Goal: Complete application form

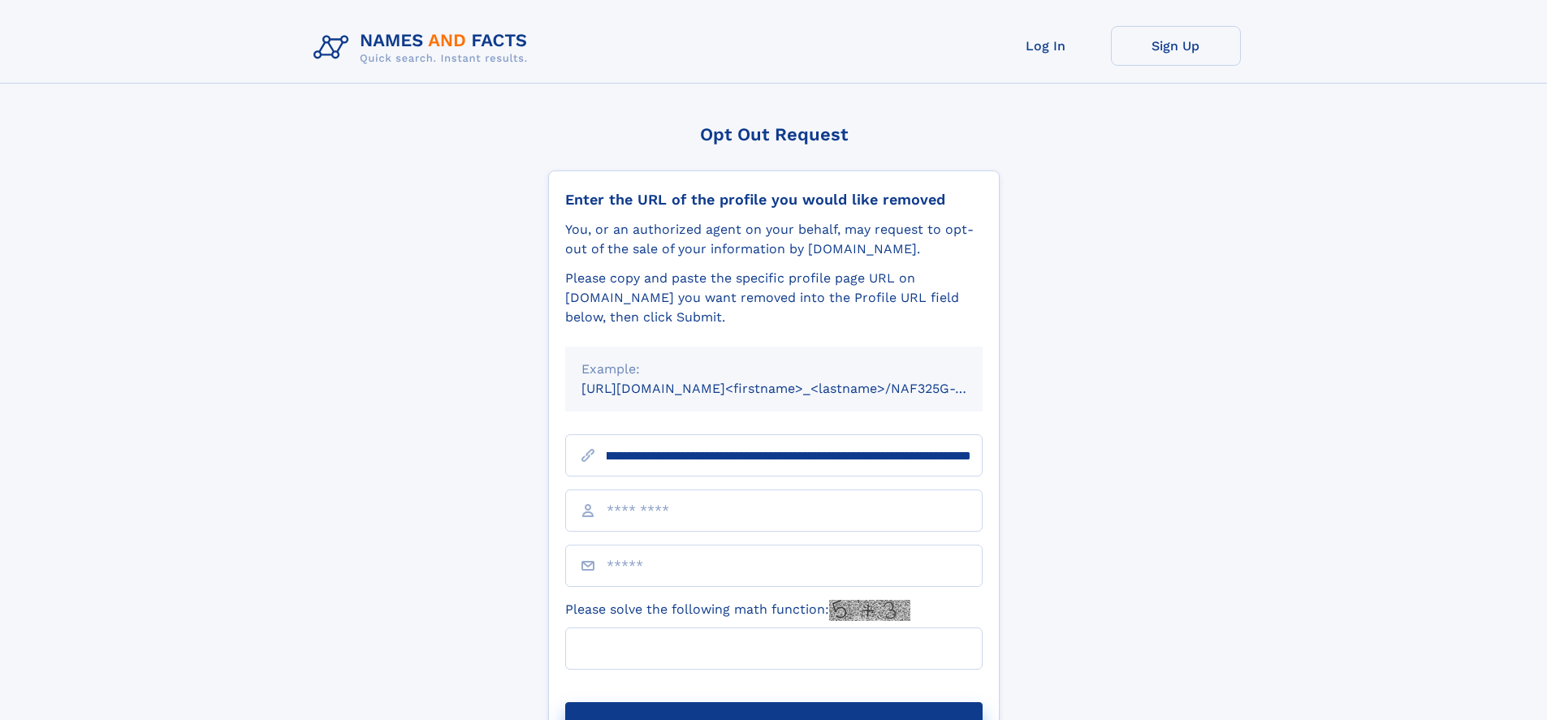
scroll to position [0, 177]
type input "**********"
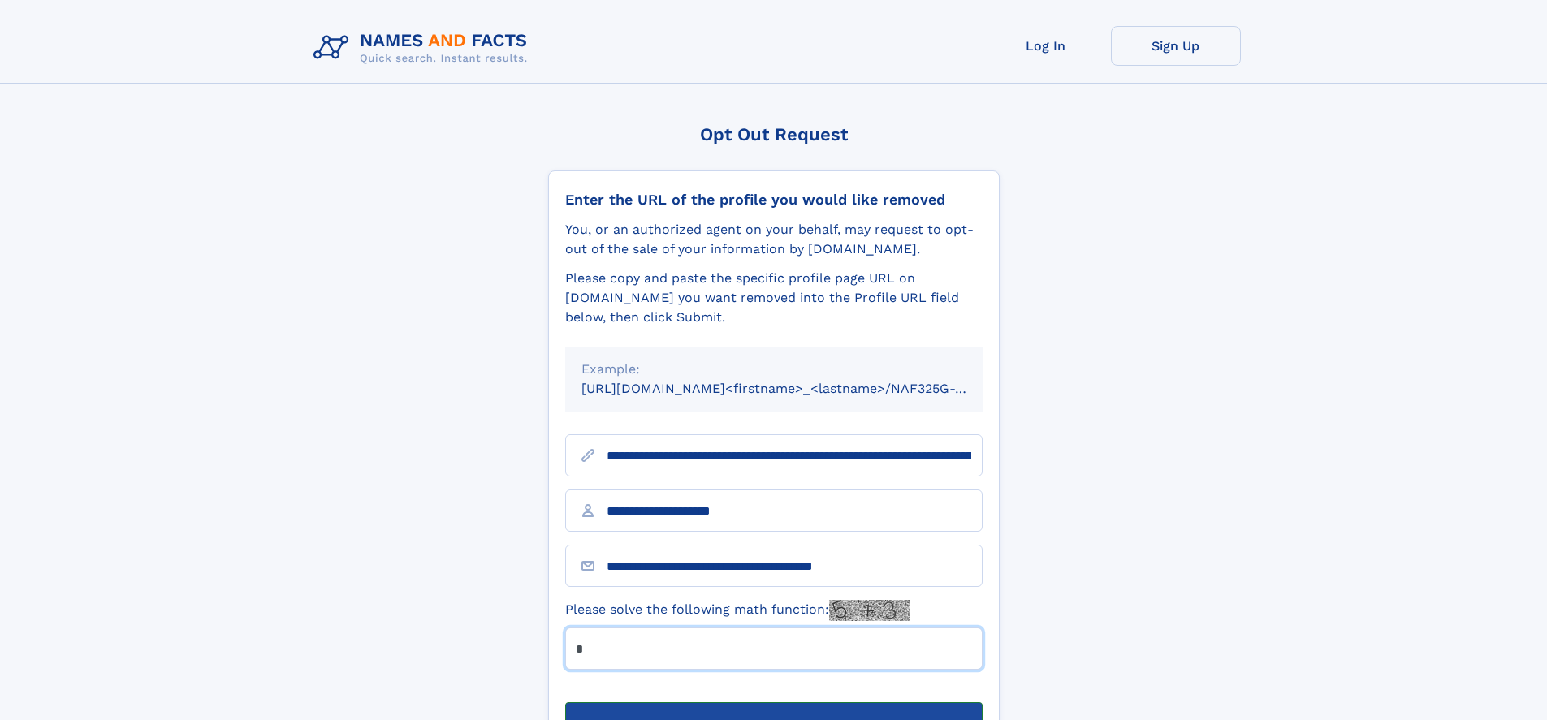
type input "*"
click at [773, 702] on button "Submit Opt Out Request" at bounding box center [773, 728] width 417 height 52
